Goal: Task Accomplishment & Management: Use online tool/utility

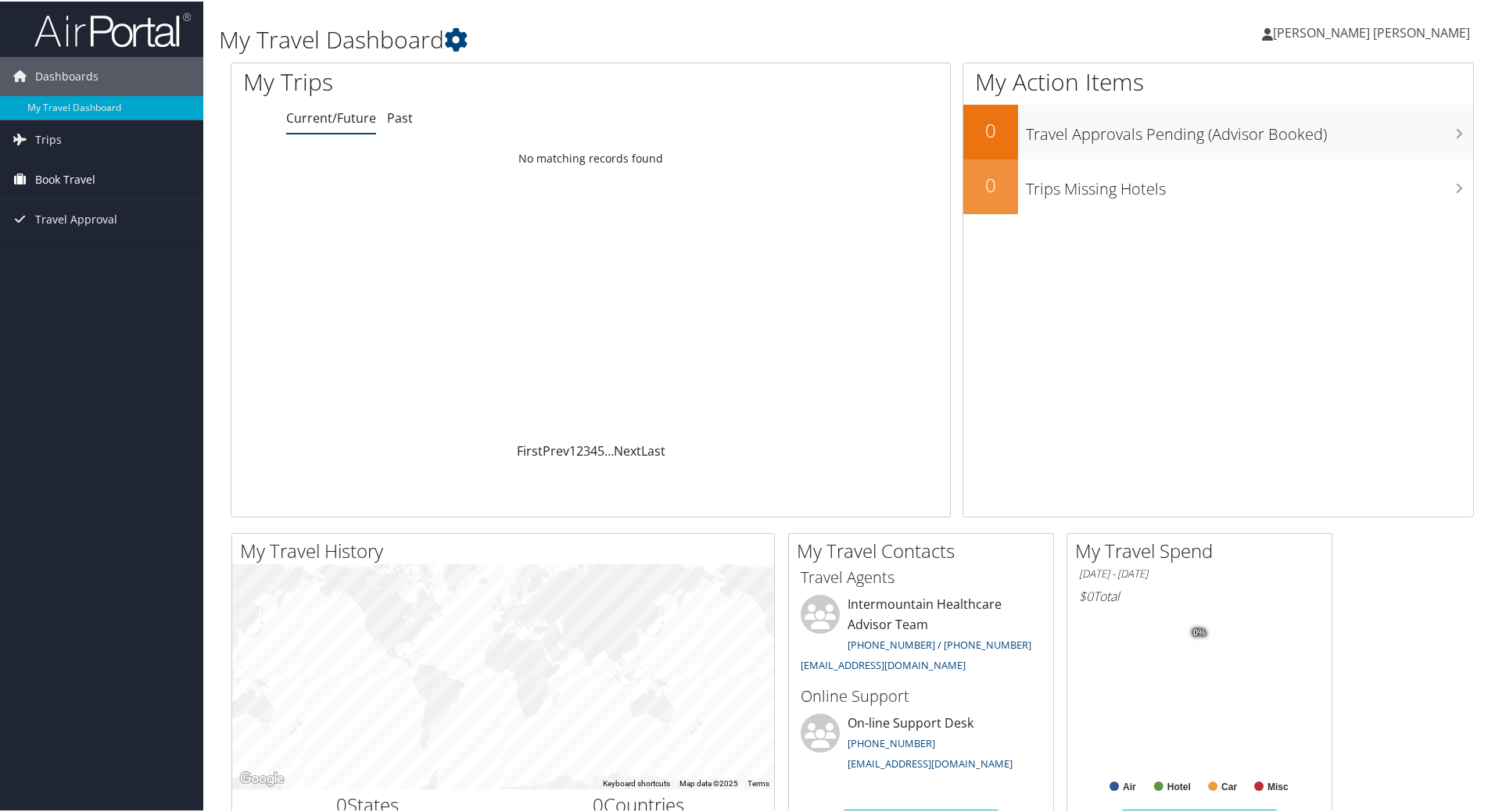
click at [78, 186] on span "Book Travel" at bounding box center [65, 179] width 60 height 39
click at [66, 137] on link "Trips" at bounding box center [101, 139] width 203 height 39
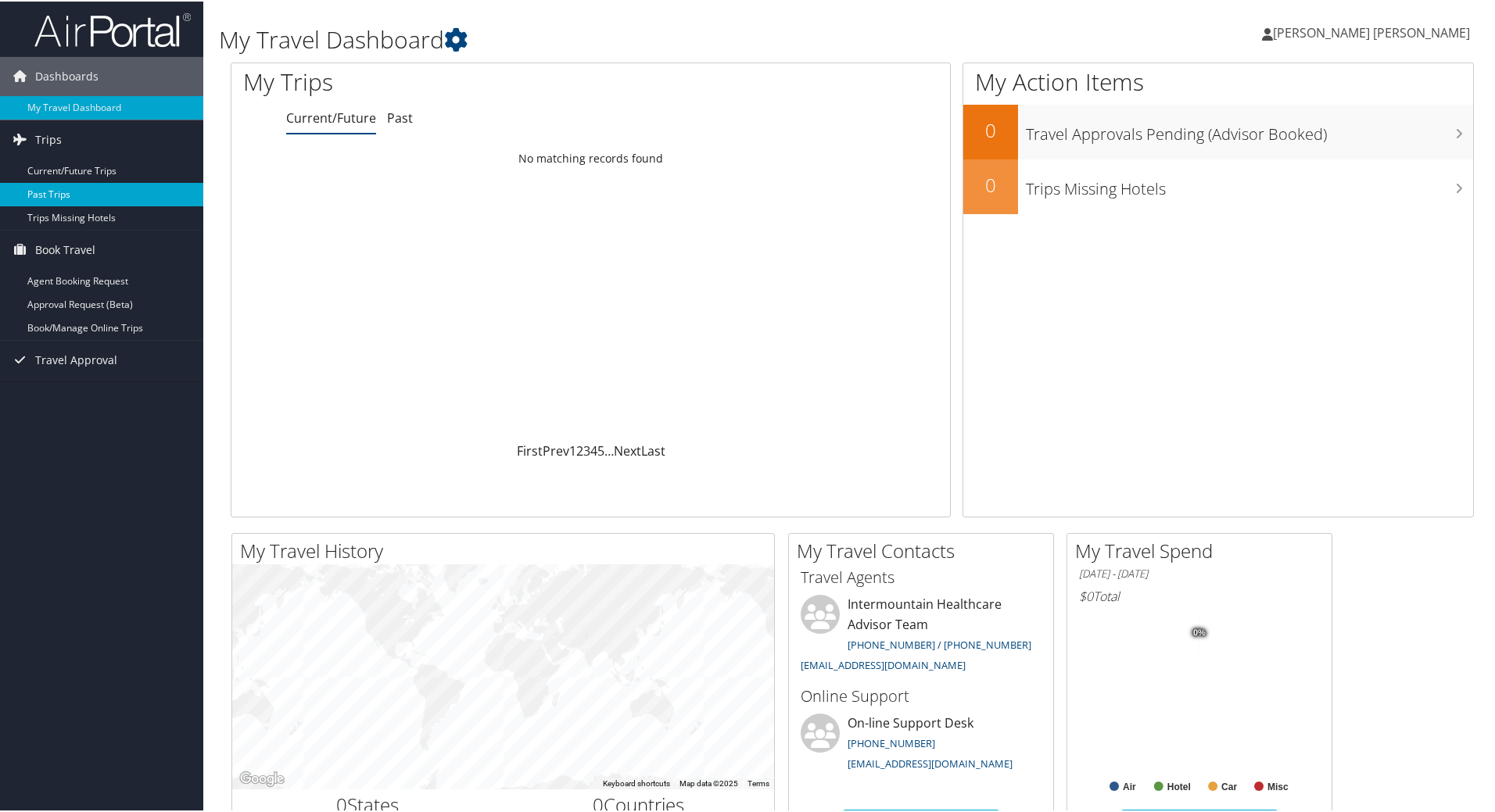
click at [72, 191] on link "Past Trips" at bounding box center [101, 193] width 203 height 24
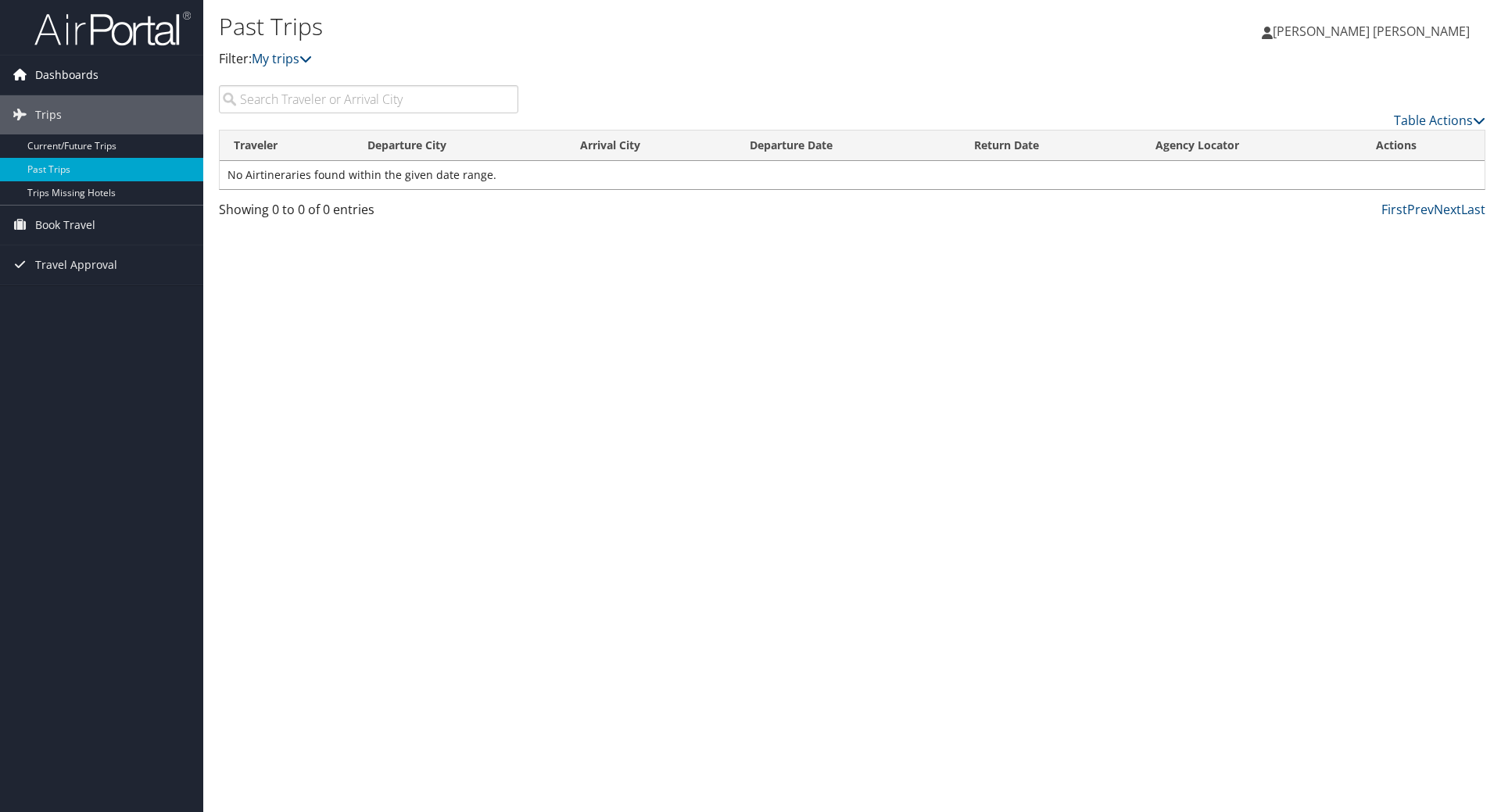
click at [20, 74] on icon at bounding box center [20, 75] width 24 height 24
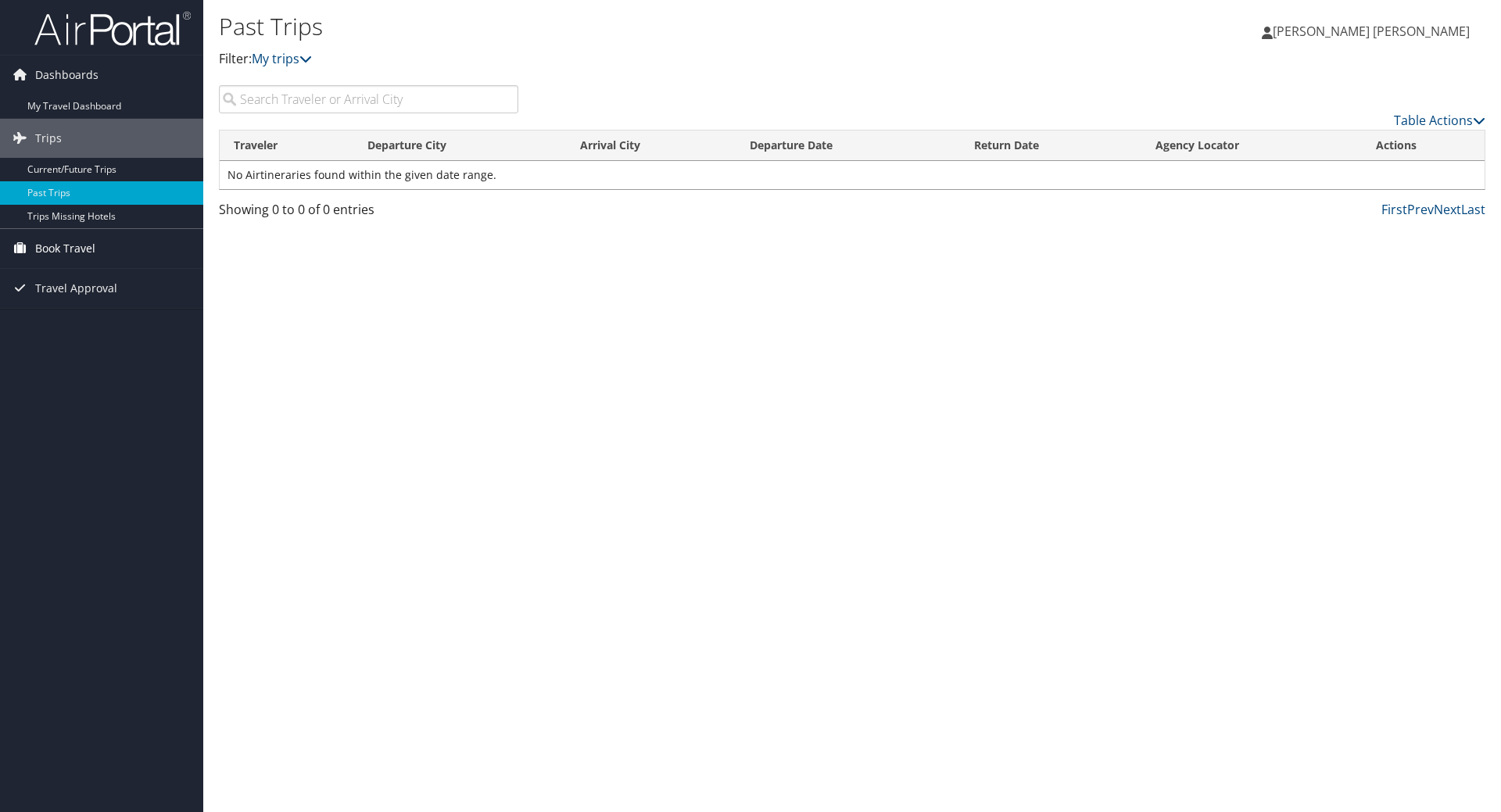
click at [54, 248] on span "Book Travel" at bounding box center [65, 248] width 60 height 39
click at [99, 280] on link "Agent Booking Request" at bounding box center [101, 280] width 203 height 24
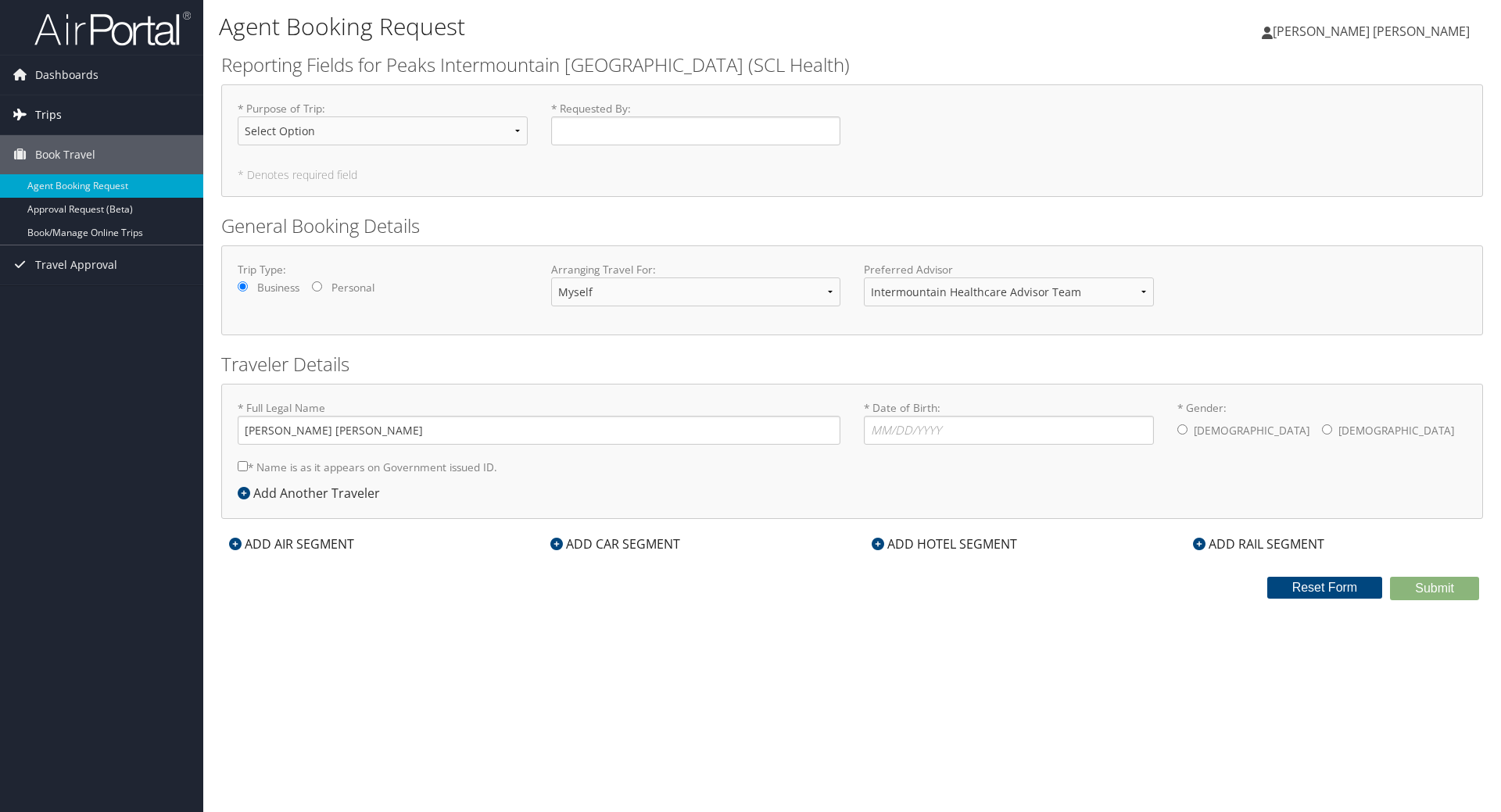
click at [57, 114] on span "Trips" at bounding box center [48, 115] width 26 height 39
